Goal: Task Accomplishment & Management: Manage account settings

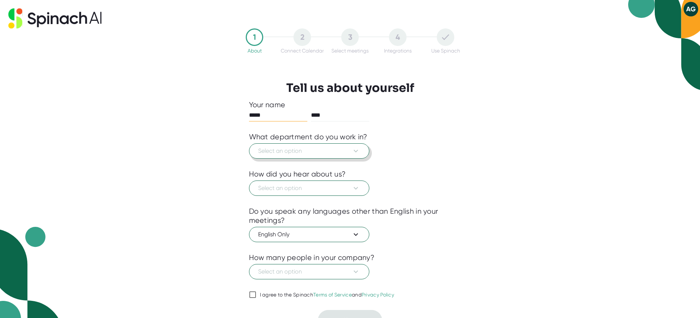
click at [333, 150] on span "Select an option" at bounding box center [309, 150] width 102 height 9
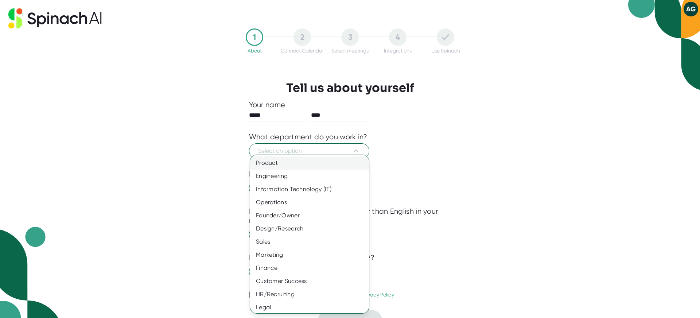
click at [320, 163] on div "Product" at bounding box center [309, 162] width 119 height 13
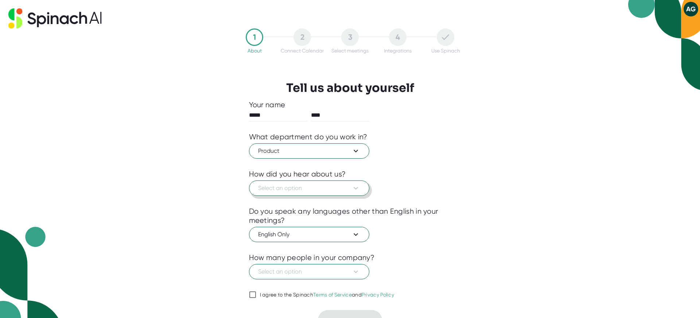
click at [344, 190] on span "Select an option" at bounding box center [309, 188] width 102 height 9
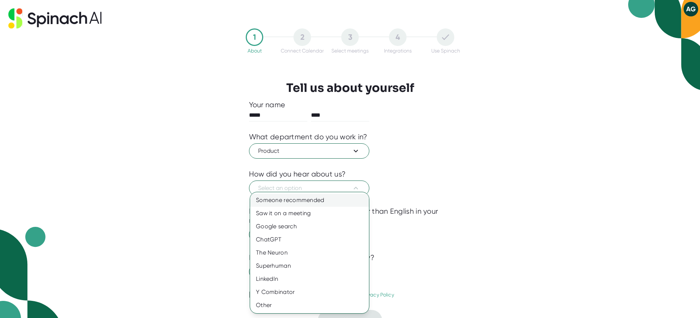
click at [333, 203] on div "Someone recommended" at bounding box center [309, 199] width 119 height 13
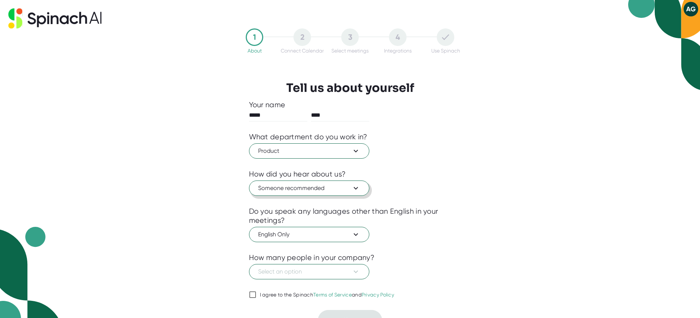
scroll to position [13, 0]
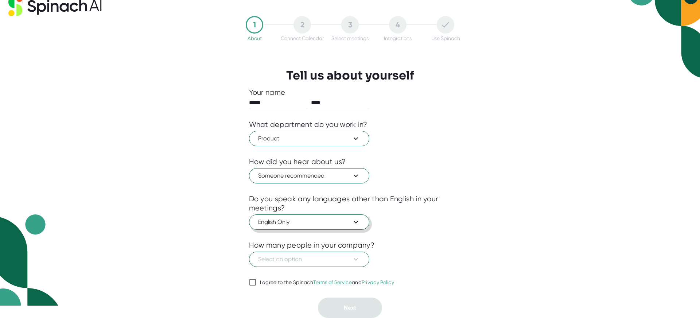
click at [326, 227] on button "English Only" at bounding box center [309, 221] width 120 height 15
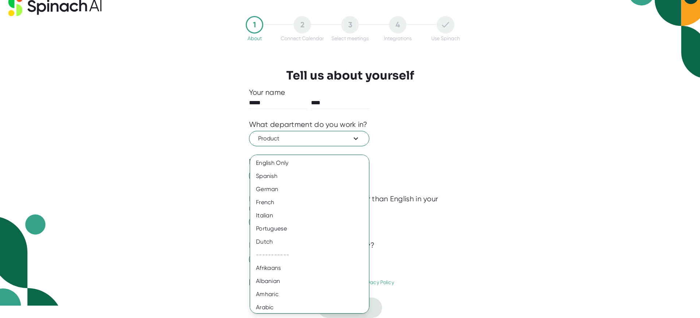
click at [458, 219] on div at bounding box center [350, 159] width 700 height 318
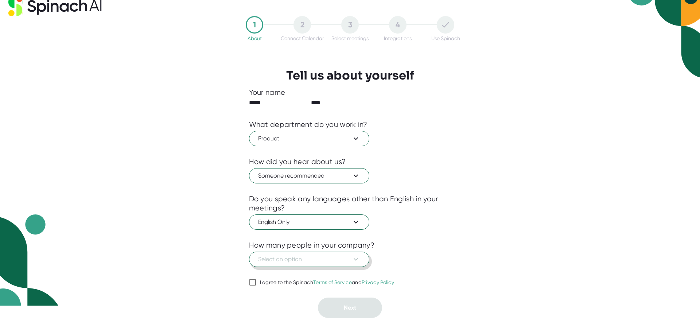
click at [340, 263] on button "Select an option" at bounding box center [309, 258] width 120 height 15
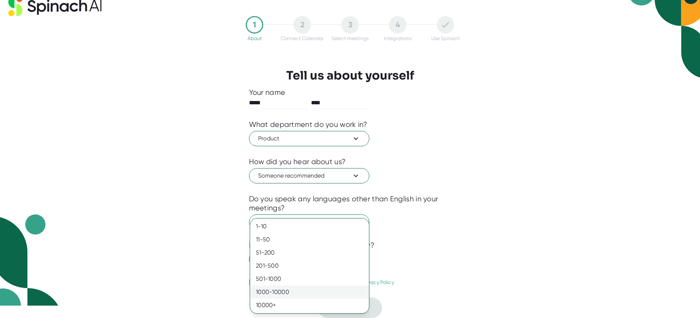
click at [324, 293] on div "1000-10000" at bounding box center [309, 291] width 119 height 13
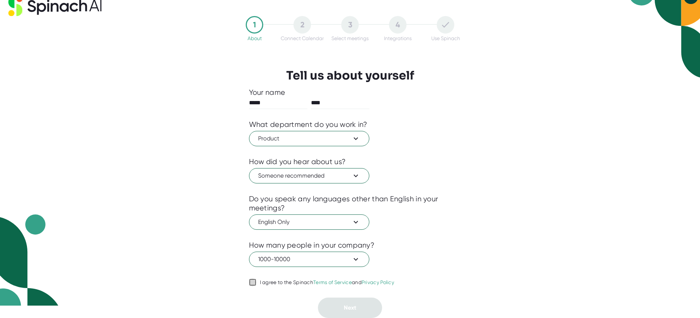
click at [253, 285] on input "I agree to the Spinach Terms of Service and Privacy Policy" at bounding box center [252, 282] width 7 height 9
checkbox input "true"
click at [339, 301] on button "Next" at bounding box center [350, 307] width 64 height 20
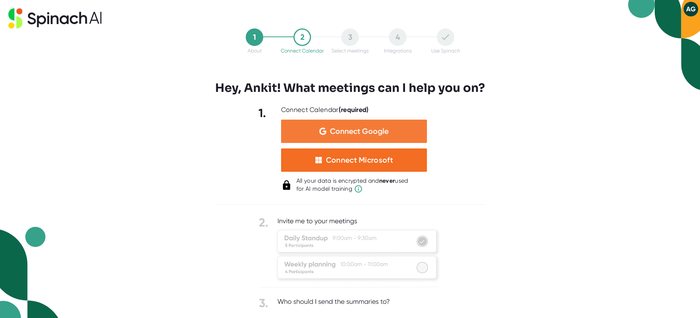
click at [375, 129] on span "Connect Google" at bounding box center [359, 131] width 59 height 7
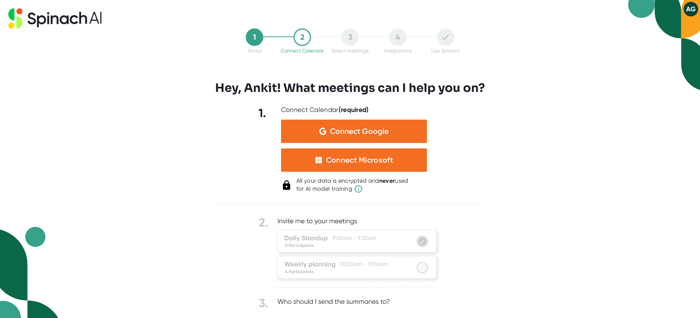
click at [692, 12] on button "AG" at bounding box center [690, 9] width 15 height 15
click at [379, 127] on div at bounding box center [350, 159] width 700 height 318
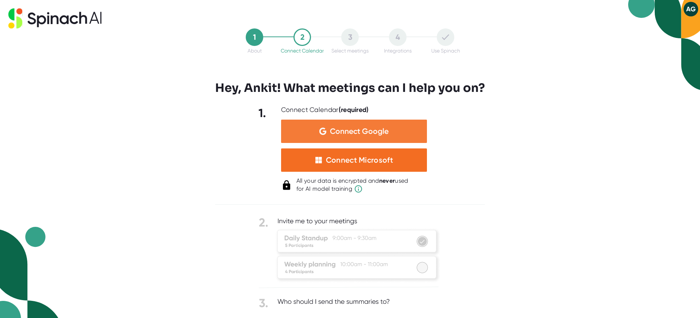
click at [390, 129] on div "Connect Google" at bounding box center [354, 131] width 146 height 23
